Goal: Information Seeking & Learning: Learn about a topic

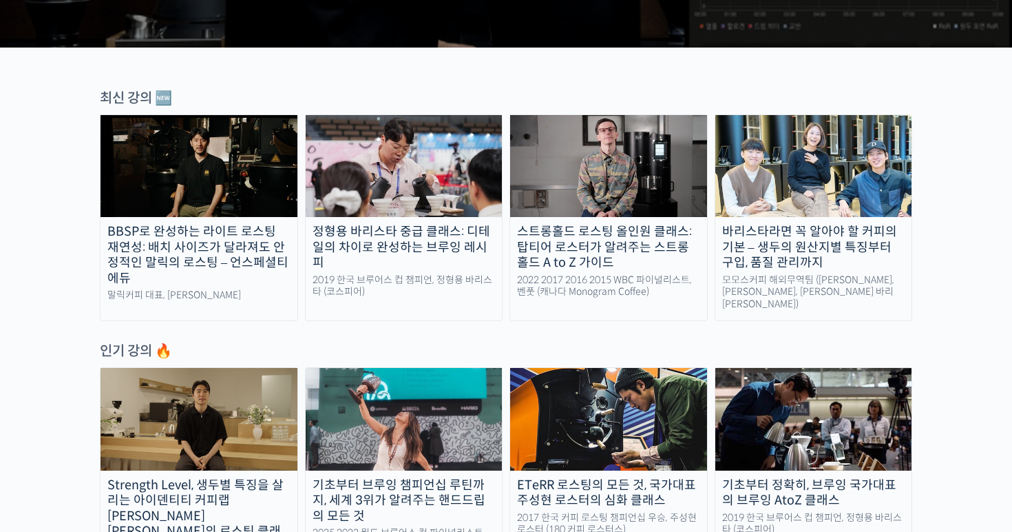
scroll to position [423, 0]
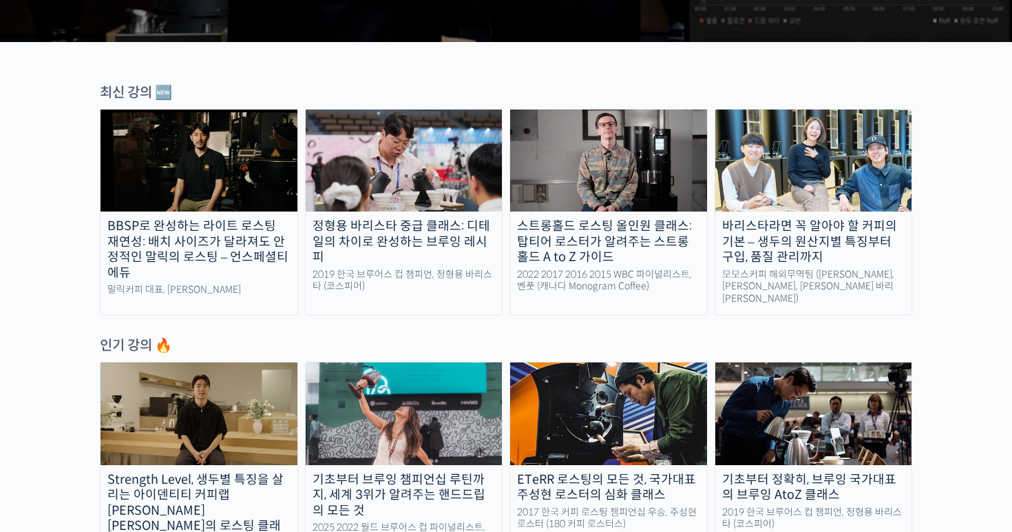
click at [403, 249] on div "정형용 바리스타 중급 클래스: 디테일의 차이로 완성하는 브루잉 레시피" at bounding box center [404, 241] width 197 height 47
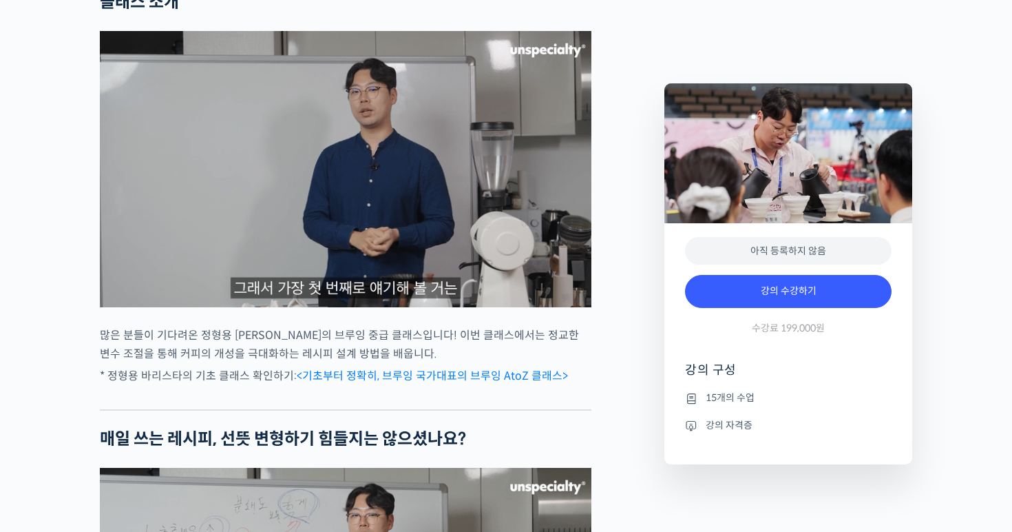
scroll to position [1161, 0]
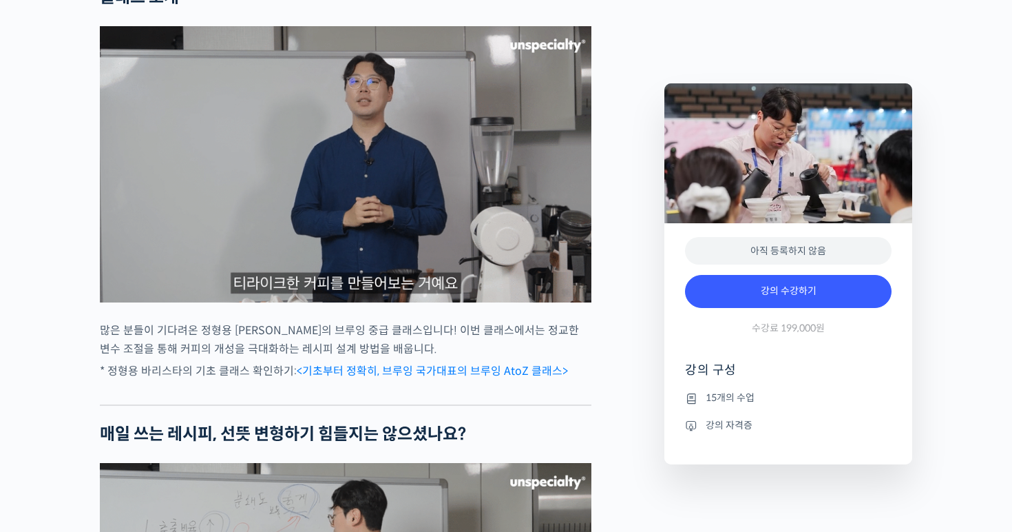
click at [428, 244] on img at bounding box center [346, 164] width 492 height 276
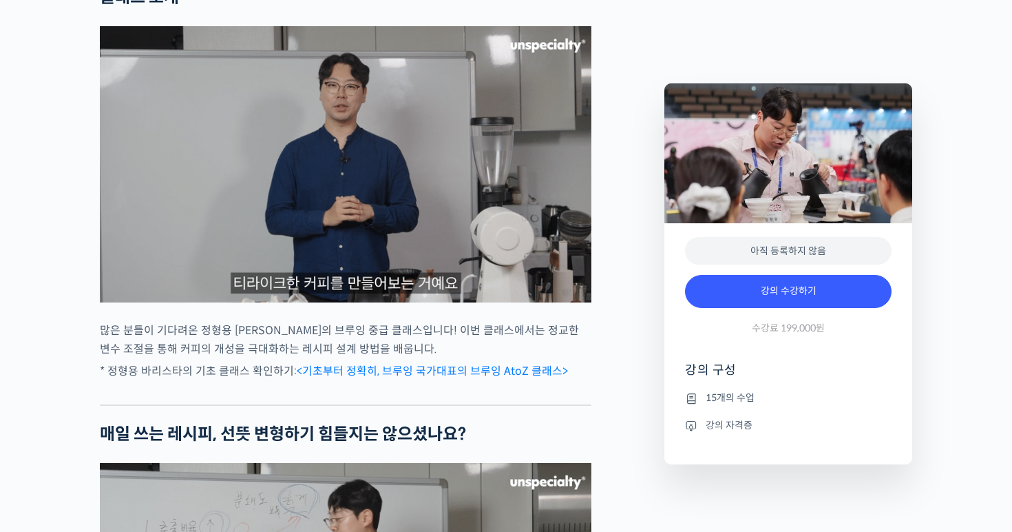
click at [323, 119] on img at bounding box center [346, 164] width 492 height 276
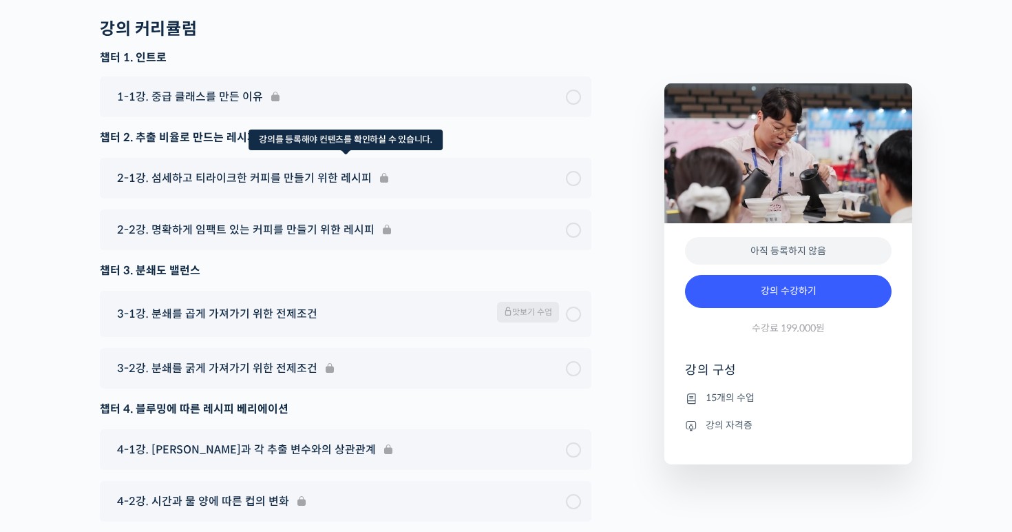
scroll to position [4070, 0]
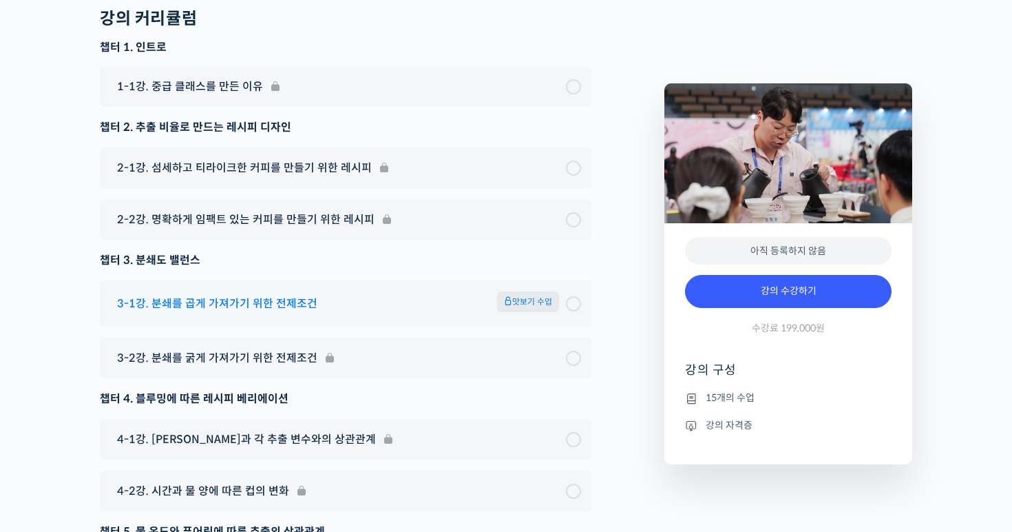
click at [321, 315] on div "3-1강. 분쇄를 곱게 가져가기 위한 전제조건 맛보기 수업" at bounding box center [338, 303] width 456 height 24
